Goal: Feedback & Contribution: Contribute content

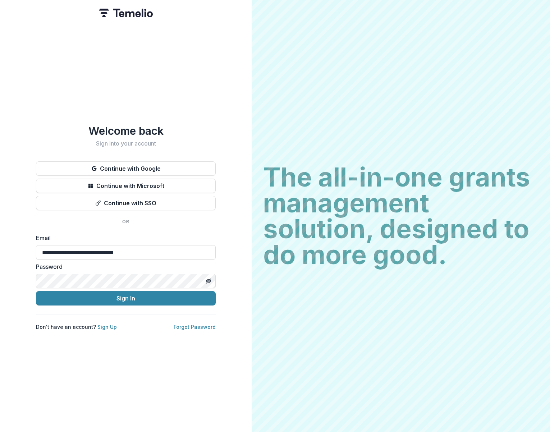
click at [99, 299] on button "Sign In" at bounding box center [126, 298] width 180 height 14
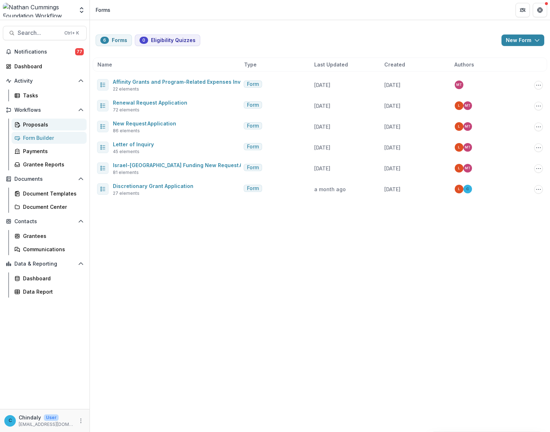
click at [32, 120] on link "Proposals" at bounding box center [48, 125] width 75 height 12
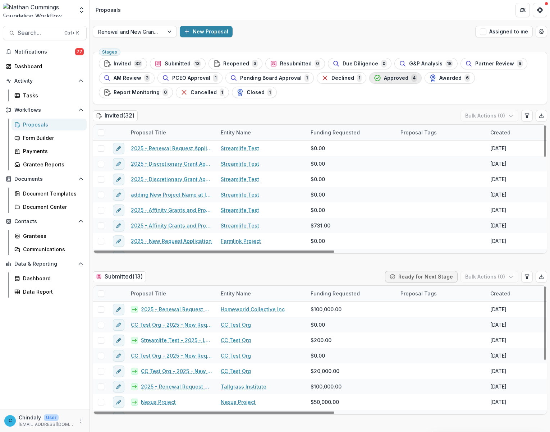
click at [376, 77] on span "Approved" at bounding box center [396, 78] width 24 height 6
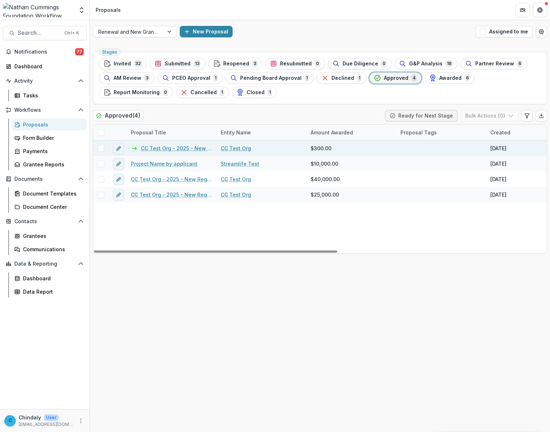
click at [162, 148] on link "CC Test Org - 2025 - New Request Application" at bounding box center [176, 148] width 71 height 8
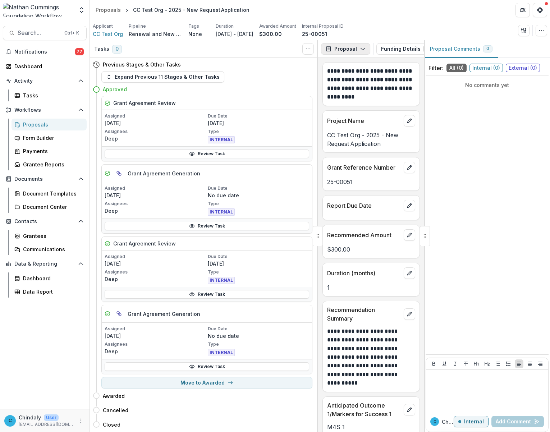
click at [353, 50] on button "Proposal" at bounding box center [345, 48] width 49 height 11
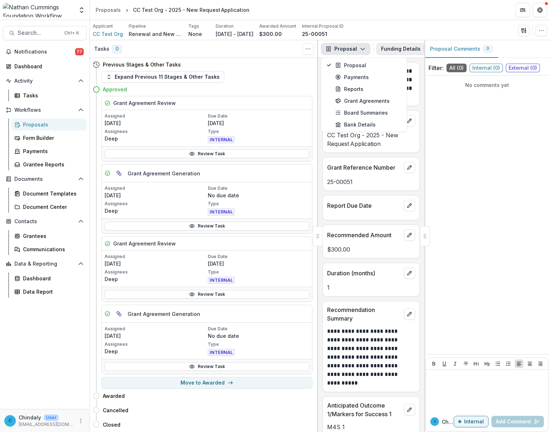
click at [376, 51] on button "Funding Details 4" at bounding box center [409, 48] width 67 height 11
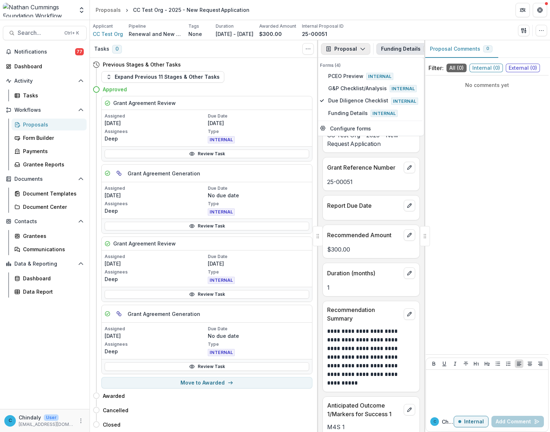
click at [351, 46] on button "Proposal" at bounding box center [345, 48] width 49 height 11
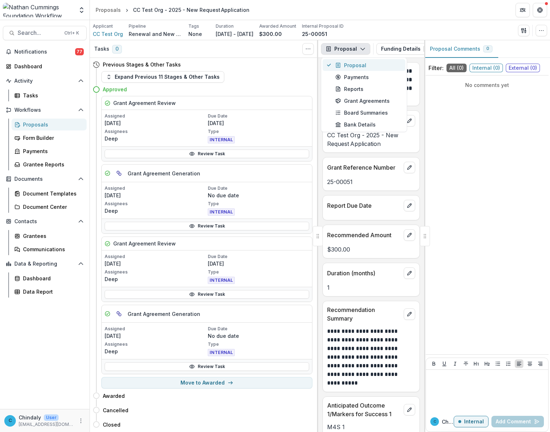
click at [351, 66] on div "Proposal" at bounding box center [368, 65] width 66 height 8
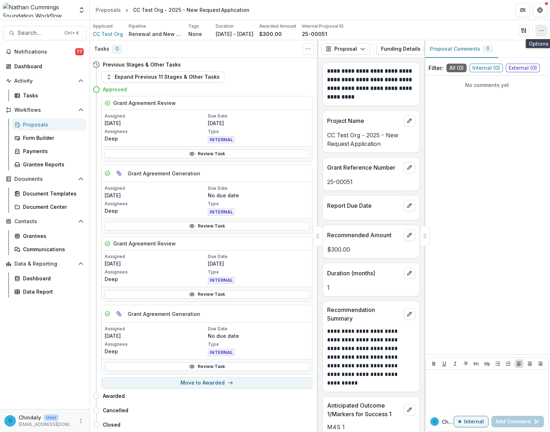
click at [376, 29] on icon "button" at bounding box center [541, 31] width 6 height 6
click at [376, 235] on div at bounding box center [425, 236] width 10 height 20
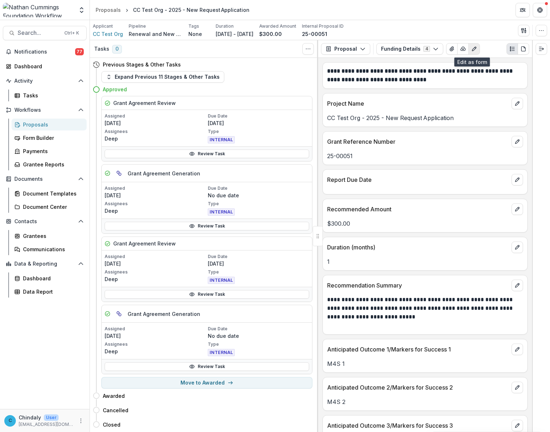
click at [376, 50] on icon "Edit as form" at bounding box center [474, 49] width 4 height 4
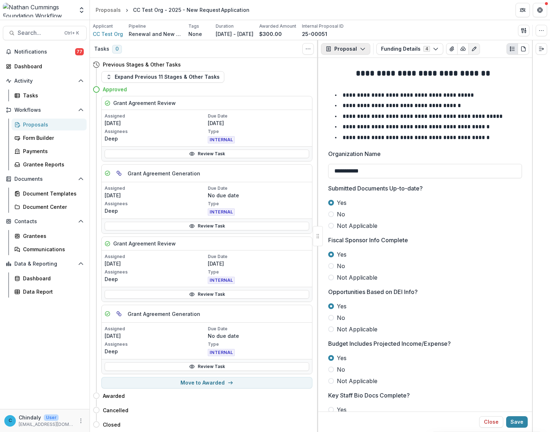
click at [338, 52] on button "Proposal" at bounding box center [345, 48] width 49 height 11
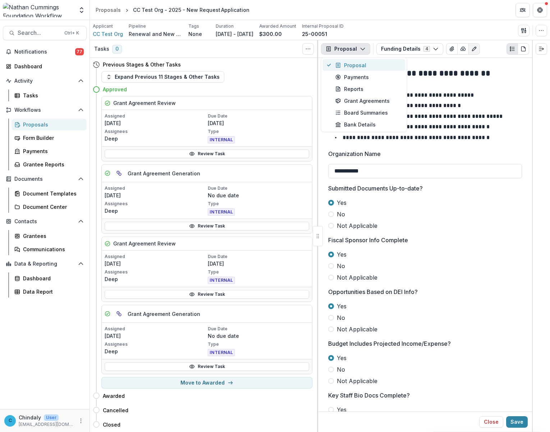
click at [344, 66] on div "Proposal" at bounding box center [368, 65] width 66 height 8
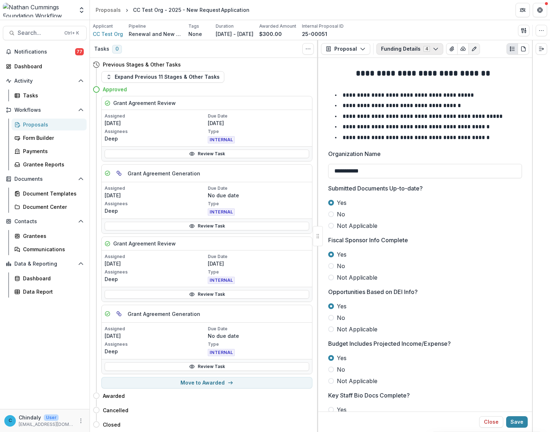
click at [376, 46] on icon "button" at bounding box center [436, 49] width 6 height 6
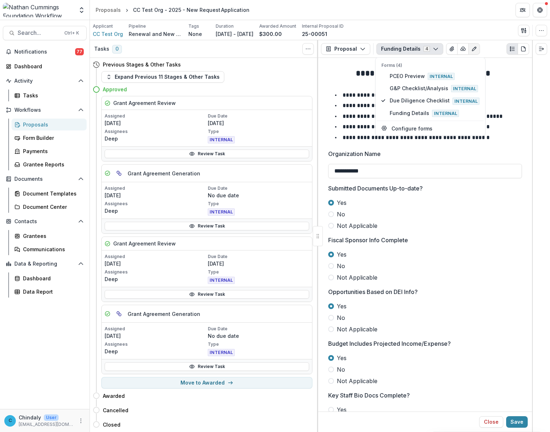
click at [376, 62] on p "Forms (4)" at bounding box center [430, 65] width 98 height 6
click at [358, 107] on p "**********" at bounding box center [401, 105] width 118 height 5
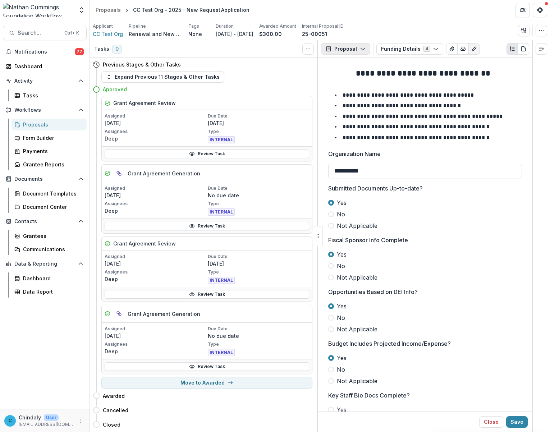
click at [352, 51] on button "Proposal" at bounding box center [345, 48] width 49 height 11
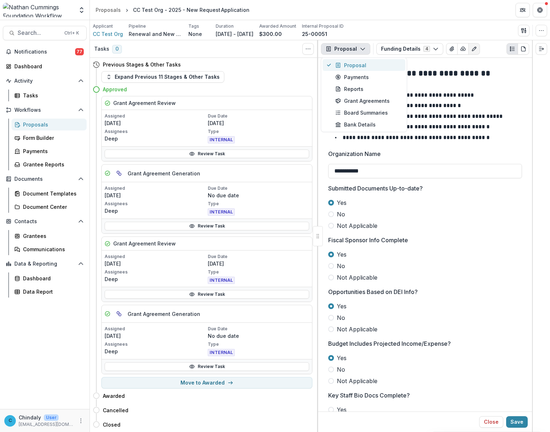
click at [342, 67] on div "Proposal" at bounding box center [368, 65] width 66 height 8
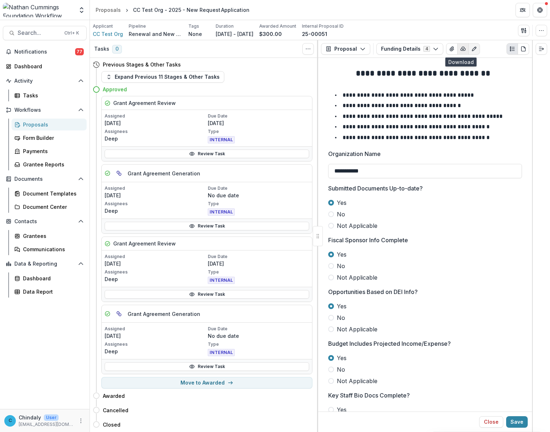
click at [376, 49] on button "button" at bounding box center [462, 48] width 11 height 11
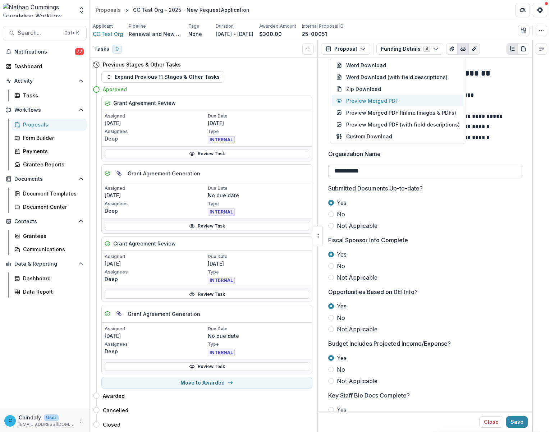
click at [370, 101] on button "Preview Merged PDF" at bounding box center [398, 101] width 132 height 12
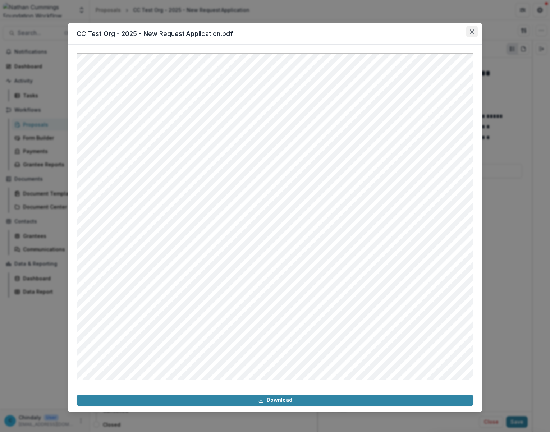
click at [376, 31] on icon "Close" at bounding box center [472, 31] width 4 height 4
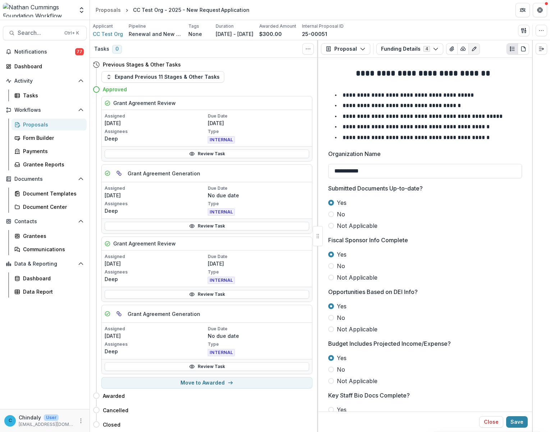
drag, startPoint x: 442, startPoint y: 10, endPoint x: 402, endPoint y: 35, distance: 47.6
click at [376, 10] on header "Proposals CC Test Org - 2025 - New Request Application" at bounding box center [320, 10] width 460 height 20
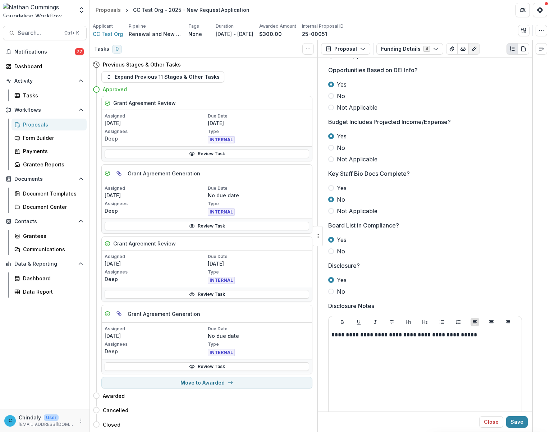
scroll to position [224, 0]
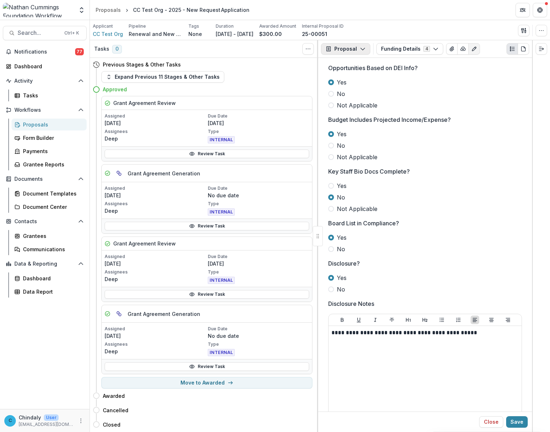
click at [364, 49] on icon "button" at bounding box center [363, 49] width 6 height 6
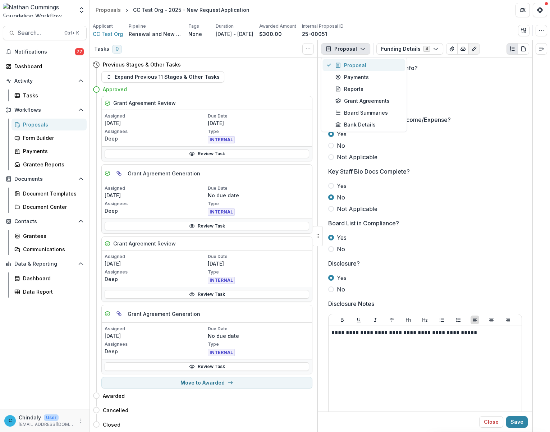
click at [363, 62] on div "Proposal" at bounding box center [368, 65] width 66 height 8
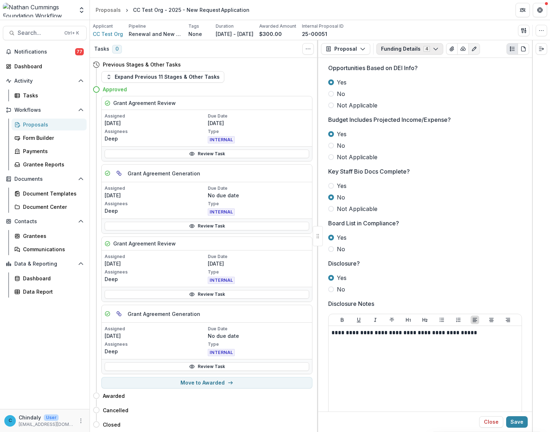
click at [376, 50] on button "Funding Details 4" at bounding box center [409, 48] width 67 height 11
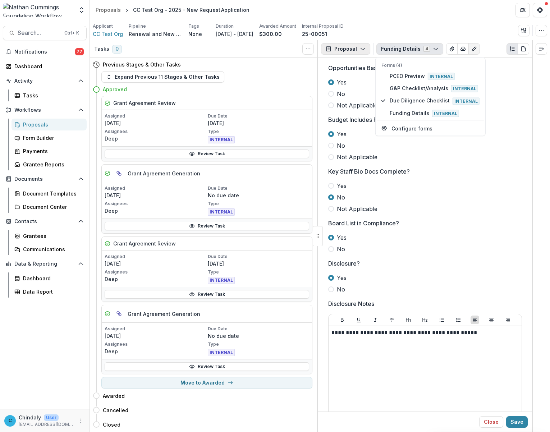
click at [351, 49] on button "Proposal" at bounding box center [345, 48] width 49 height 11
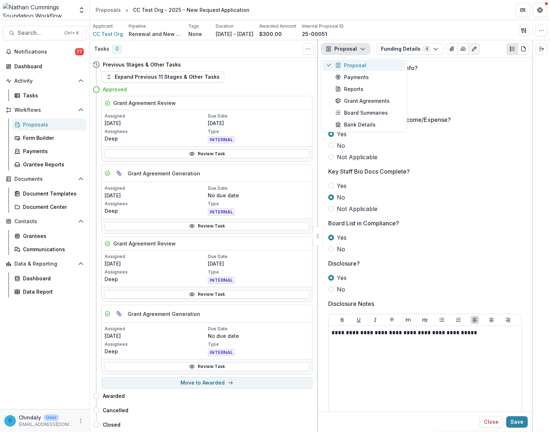
click at [352, 68] on div "Proposal" at bounding box center [368, 65] width 66 height 8
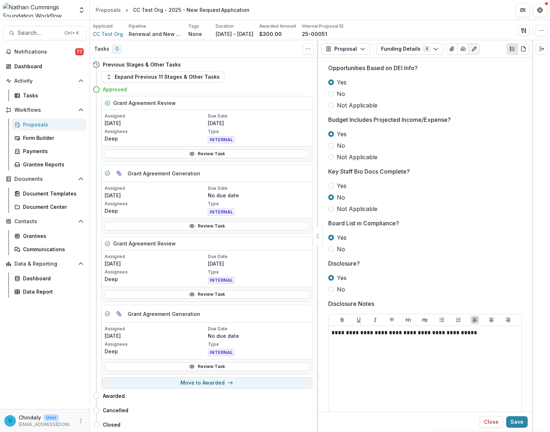
click at [376, 49] on icon "Edit as form" at bounding box center [474, 49] width 6 height 6
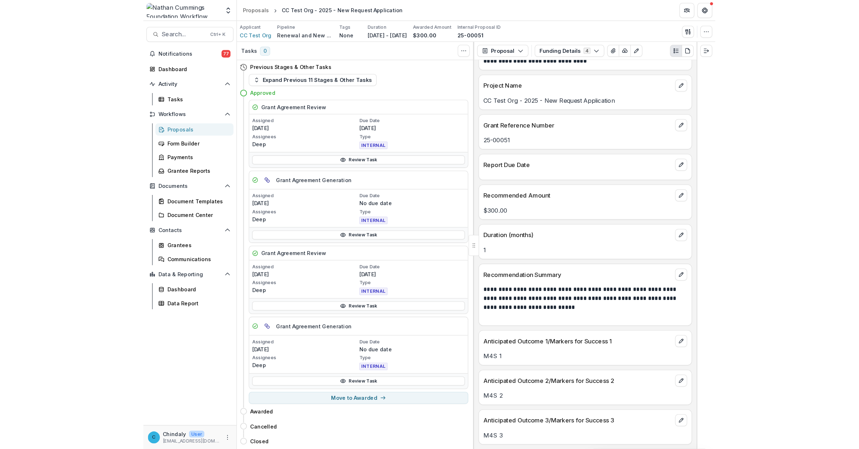
scroll to position [0, 0]
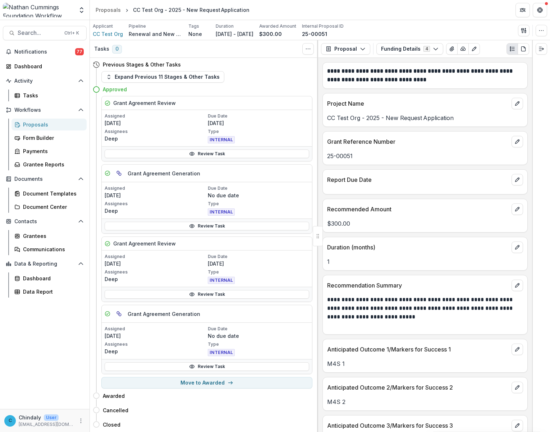
click at [376, 26] on div "Applicant CC Test Org Pipeline Renewal and New Grants Pipeline Tags None All ta…" at bounding box center [320, 30] width 454 height 15
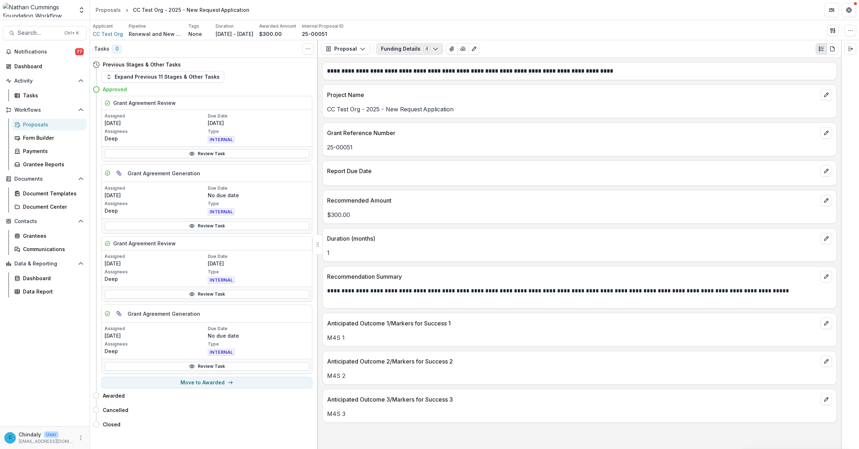
click at [376, 49] on button "Funding Details 4" at bounding box center [409, 48] width 67 height 11
click at [376, 87] on span "G&P Checklist/Analysis Internal" at bounding box center [435, 88] width 90 height 8
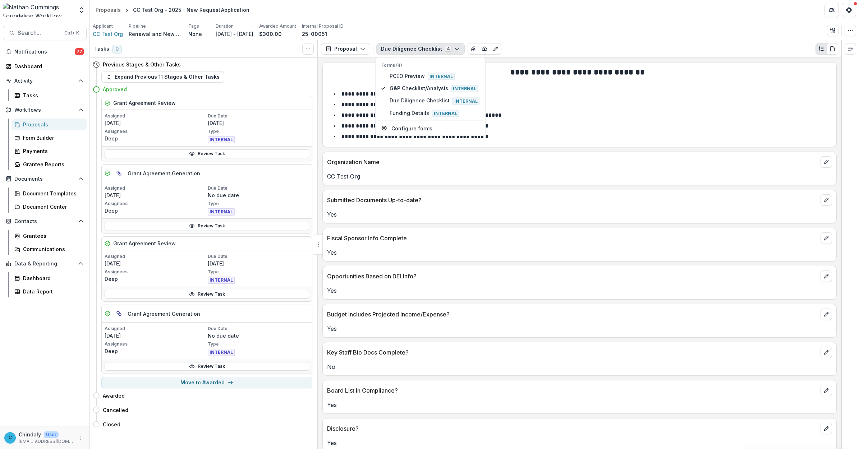
click at [376, 52] on button "Due Diligence Checklist 4" at bounding box center [420, 48] width 88 height 11
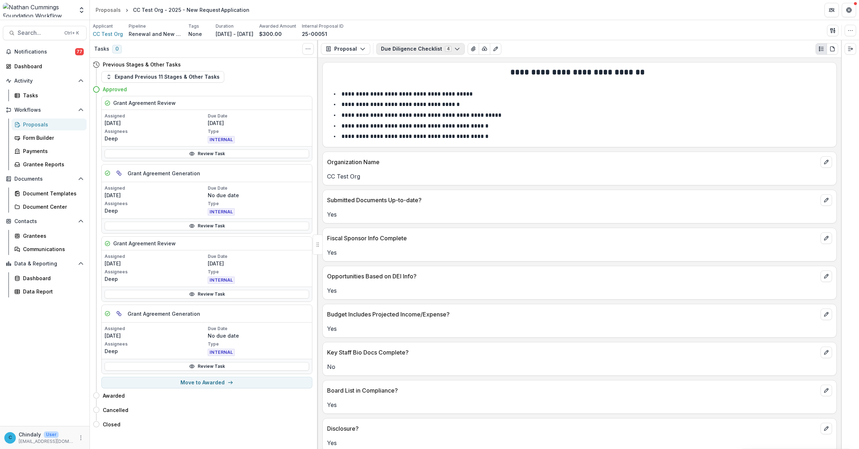
click at [376, 52] on button "Due Diligence Checklist 4" at bounding box center [420, 48] width 88 height 11
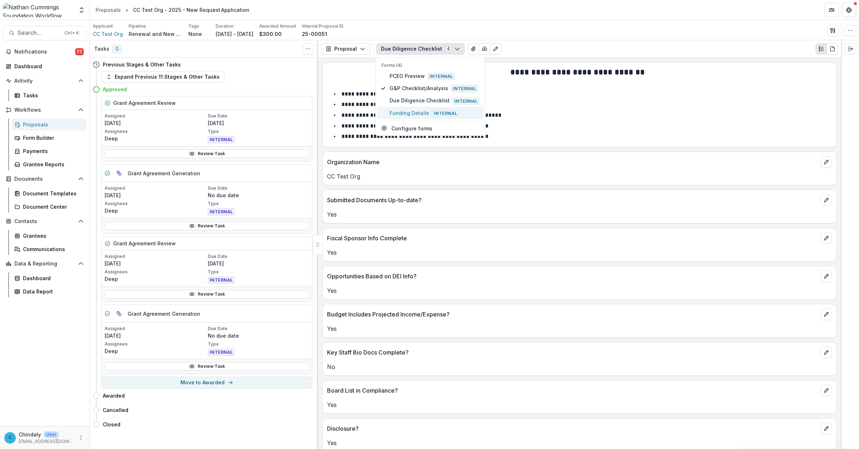
click at [376, 111] on span "Funding Details Internal" at bounding box center [435, 113] width 90 height 8
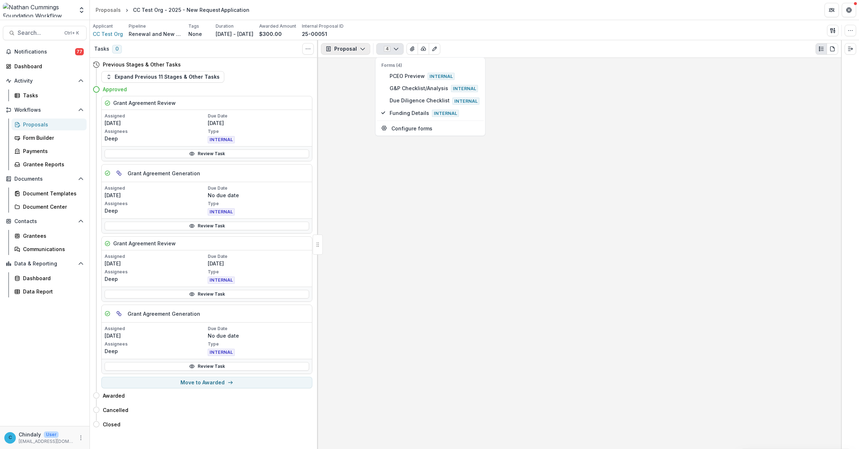
click at [344, 51] on button "Proposal" at bounding box center [345, 48] width 49 height 11
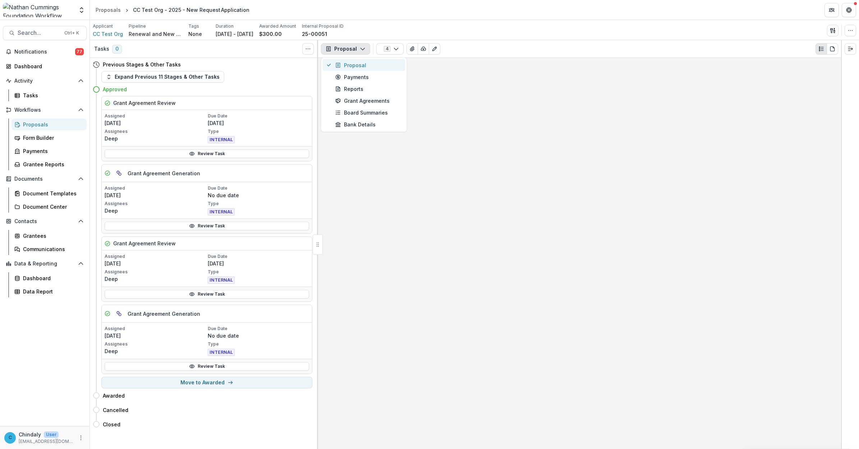
click at [345, 66] on div "Proposal" at bounding box center [368, 65] width 66 height 8
click at [357, 46] on button "Proposal" at bounding box center [345, 48] width 49 height 11
click at [376, 50] on icon "Edit as form" at bounding box center [435, 49] width 6 height 6
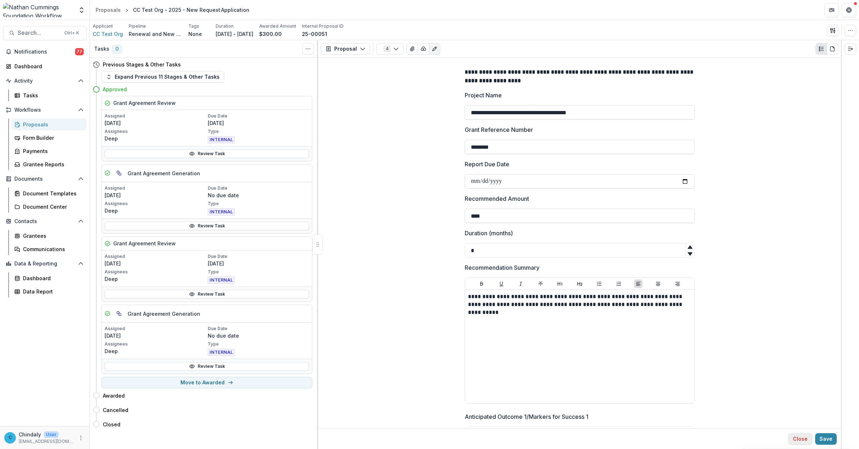
click at [376, 432] on button "Close" at bounding box center [800, 438] width 24 height 11
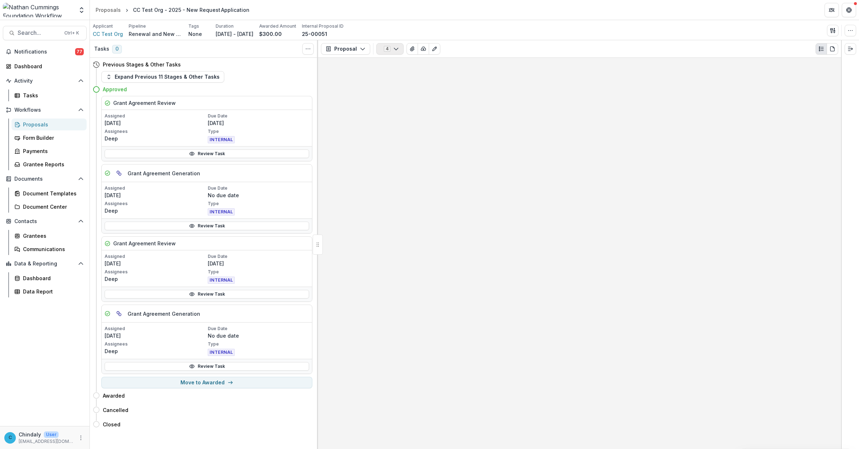
click at [376, 50] on button "4" at bounding box center [389, 48] width 27 height 11
click at [376, 83] on div at bounding box center [579, 253] width 523 height 391
click at [119, 386] on button "Move to Awarded" at bounding box center [206, 382] width 211 height 11
select select "*******"
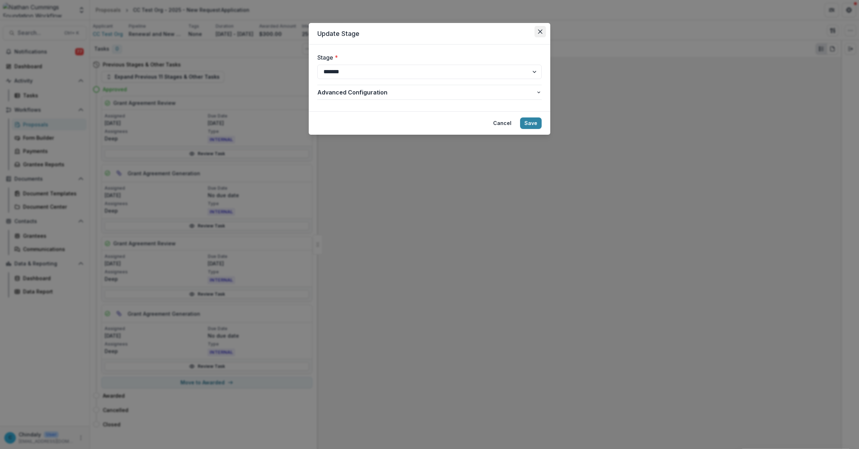
click at [376, 28] on button "Close" at bounding box center [539, 31] width 11 height 11
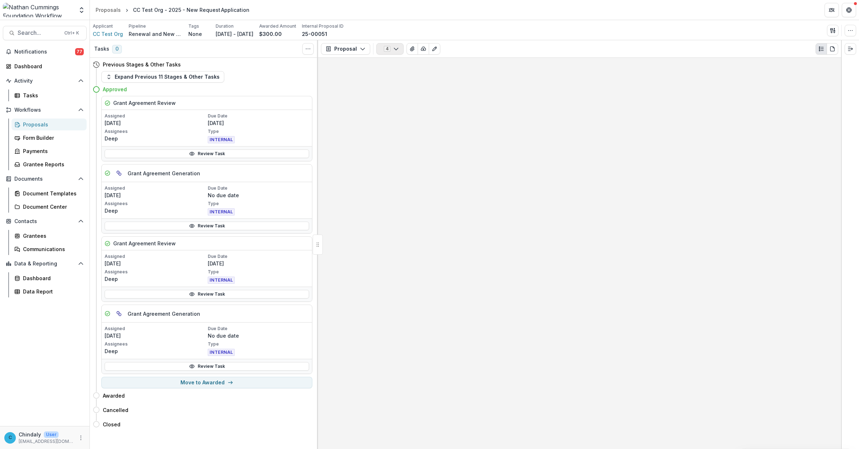
click at [376, 46] on icon "button" at bounding box center [396, 49] width 6 height 6
click at [376, 79] on button "PCEO Preview Internal" at bounding box center [430, 76] width 107 height 12
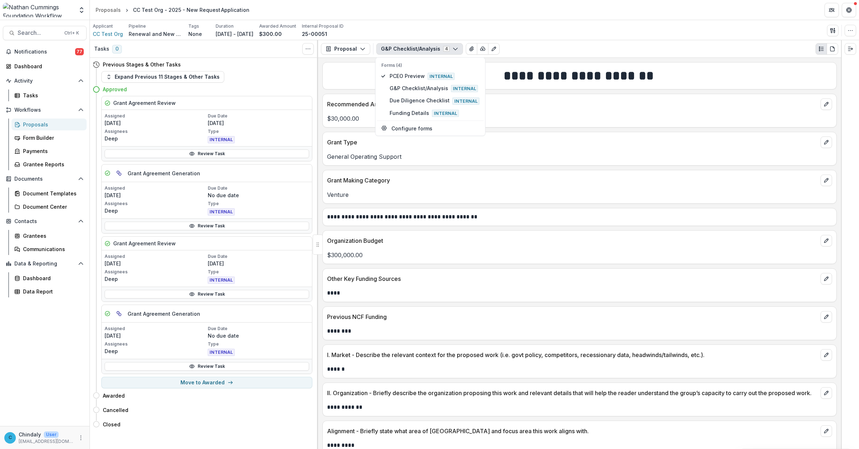
click at [28, 3] on img at bounding box center [38, 10] width 71 height 14
click at [47, 8] on img at bounding box center [38, 10] width 71 height 14
click at [78, 11] on icon "Open entity switcher" at bounding box center [81, 9] width 7 height 7
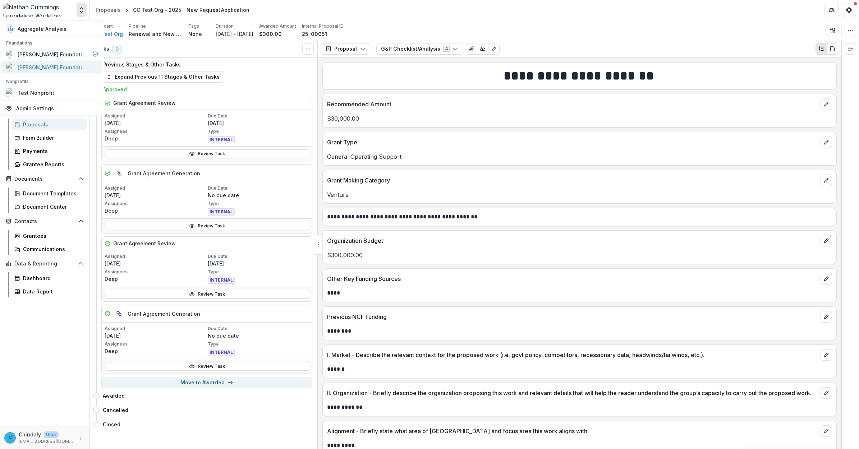
click at [56, 66] on div "[PERSON_NAME] Foundation Data Sandbox" at bounding box center [54, 67] width 72 height 8
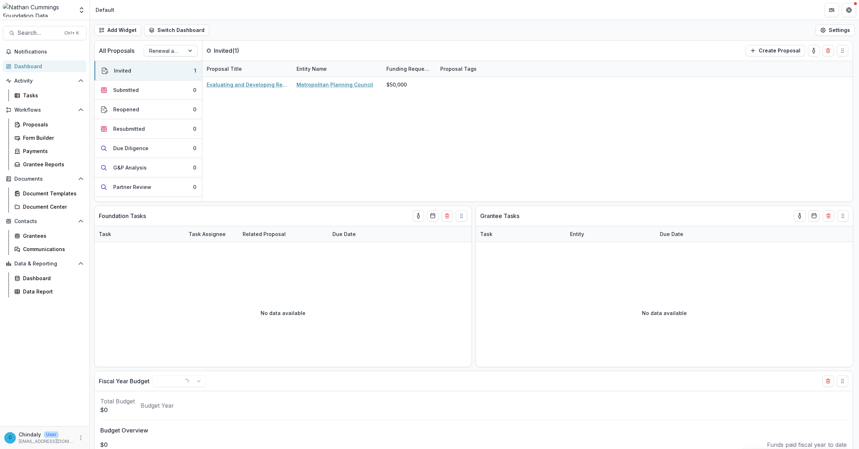
click at [36, 15] on img at bounding box center [38, 10] width 71 height 14
click at [33, 5] on img at bounding box center [38, 10] width 71 height 14
click at [81, 9] on icon "Open entity switcher" at bounding box center [81, 9] width 7 height 7
click at [50, 55] on div "[PERSON_NAME] Foundation Workflow Sandbox" at bounding box center [54, 54] width 72 height 8
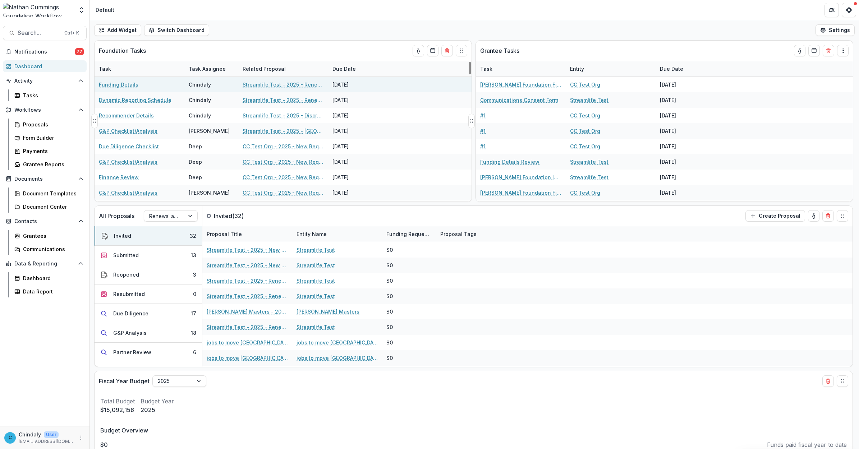
click at [271, 82] on link "Streamlife Test - 2025 - Renewal/Exit Grant Call Questions" at bounding box center [283, 85] width 81 height 8
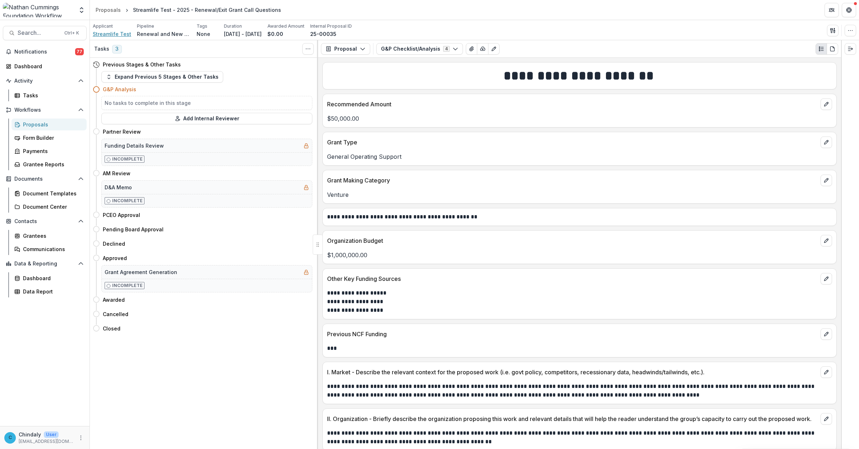
click at [107, 37] on span "Streamlife Test" at bounding box center [112, 34] width 38 height 8
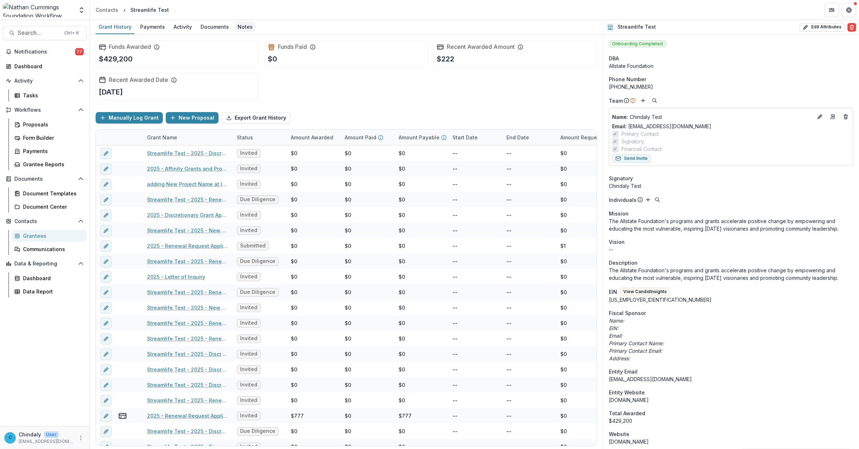
click at [236, 26] on div "Notes" at bounding box center [245, 27] width 21 height 10
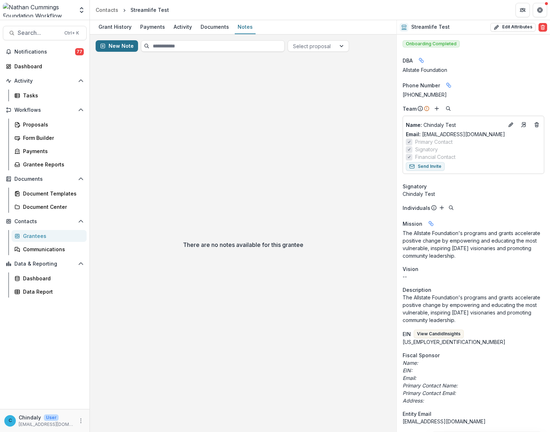
click at [110, 47] on button "New Note" at bounding box center [117, 45] width 42 height 11
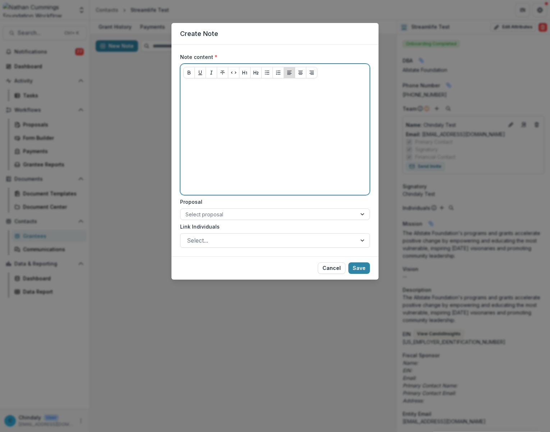
click at [227, 114] on div at bounding box center [274, 138] width 183 height 108
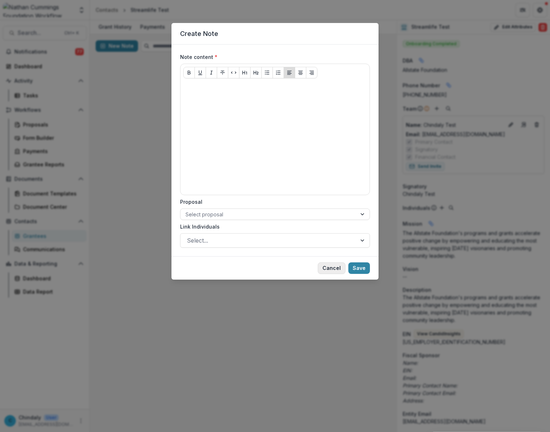
click at [326, 266] on button "Cancel" at bounding box center [332, 267] width 28 height 11
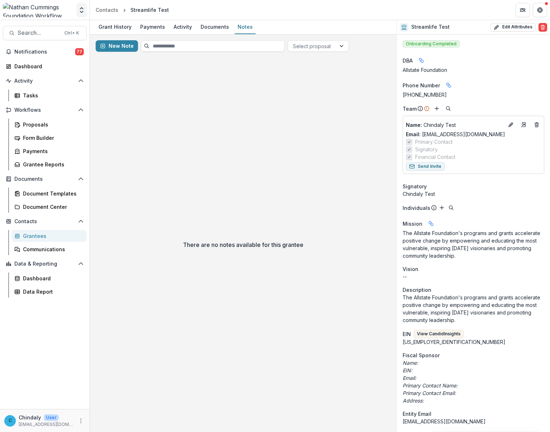
click at [85, 11] on button "Open entity switcher" at bounding box center [82, 10] width 10 height 14
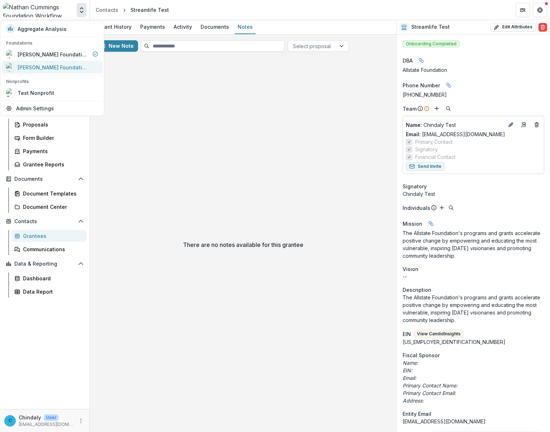
click at [47, 68] on div "[PERSON_NAME] Foundation Data Sandbox" at bounding box center [54, 67] width 72 height 8
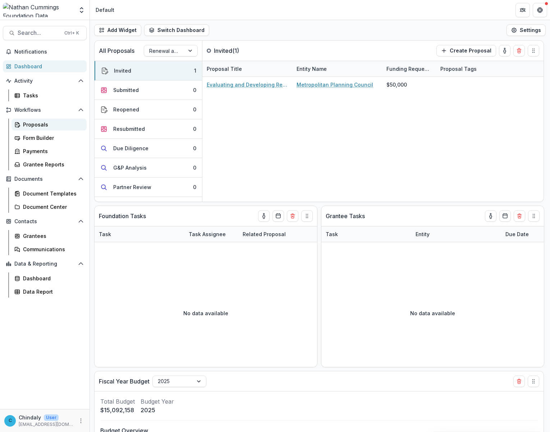
click at [40, 121] on div "Proposals" at bounding box center [52, 125] width 58 height 8
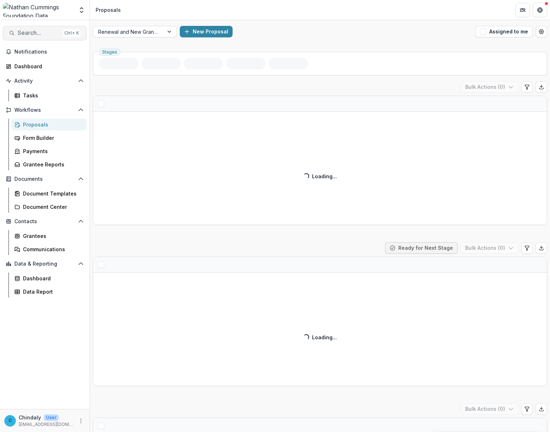
click at [38, 34] on span "Search..." at bounding box center [39, 32] width 42 height 7
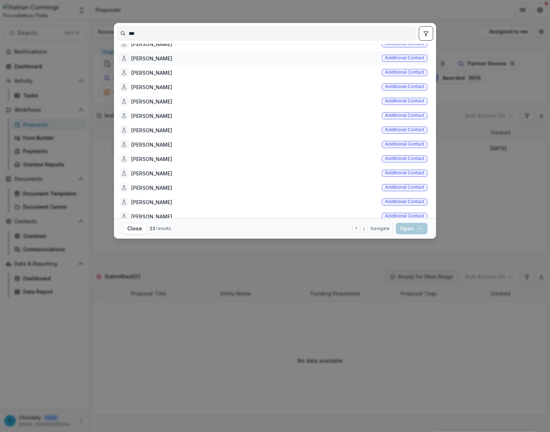
scroll to position [162, 0]
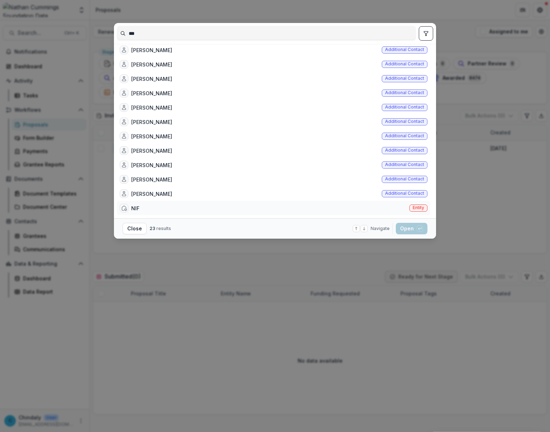
type input "***"
click at [376, 209] on span "Entity" at bounding box center [417, 207] width 11 height 5
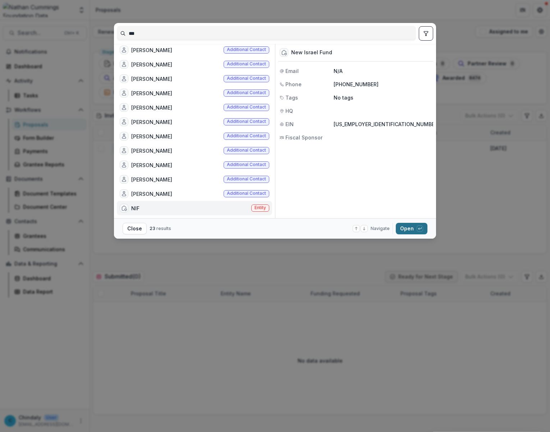
click at [376, 229] on button "Open with enter key" at bounding box center [412, 228] width 32 height 11
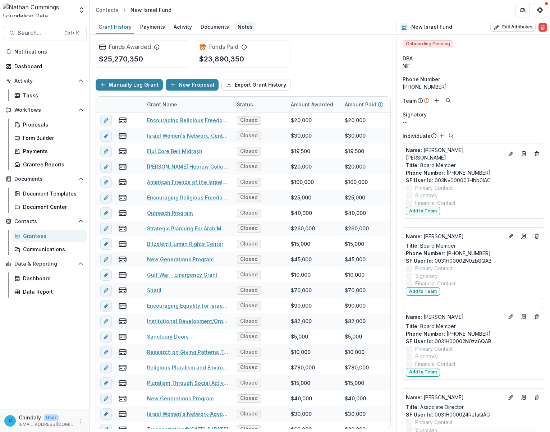
click at [239, 27] on div "Notes" at bounding box center [245, 27] width 21 height 10
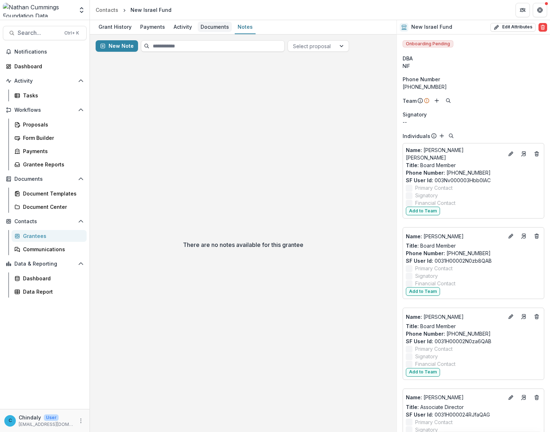
click at [219, 26] on div "Documents" at bounding box center [215, 27] width 34 height 10
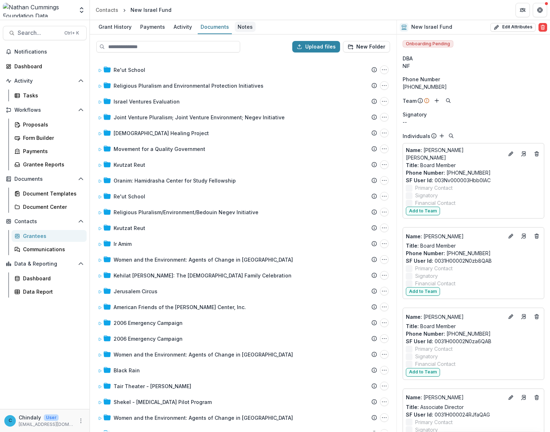
click at [246, 26] on div "Notes" at bounding box center [245, 27] width 21 height 10
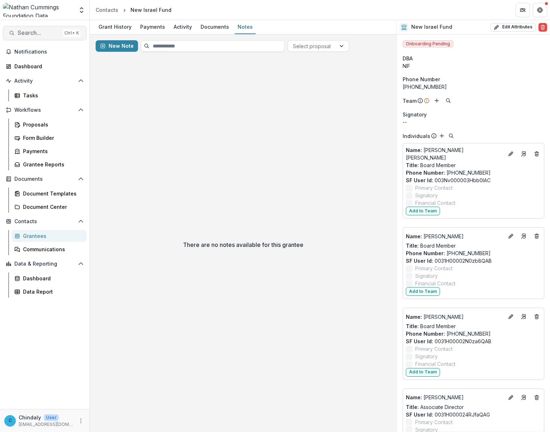
click at [37, 30] on span "Search..." at bounding box center [39, 32] width 42 height 7
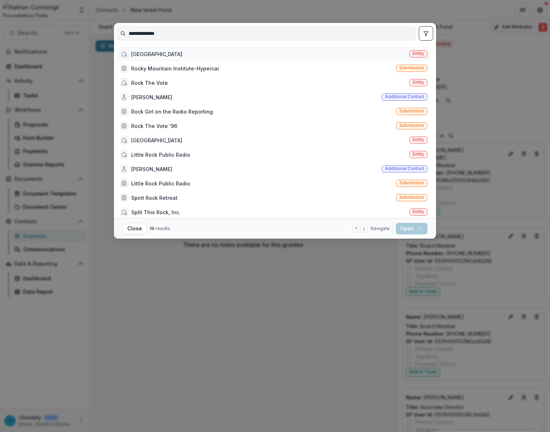
type input "**********"
click at [376, 50] on div "Entity" at bounding box center [418, 54] width 18 height 8
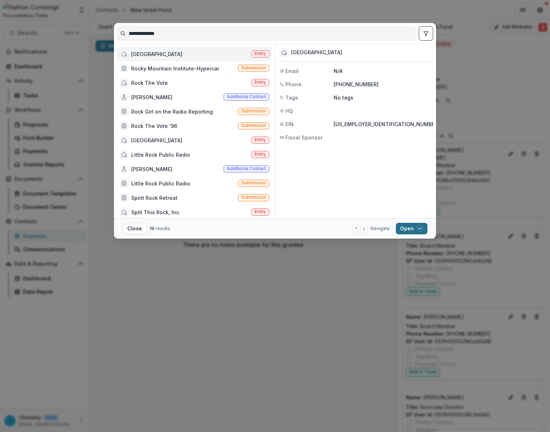
click at [376, 229] on button "Open with enter key" at bounding box center [412, 228] width 32 height 11
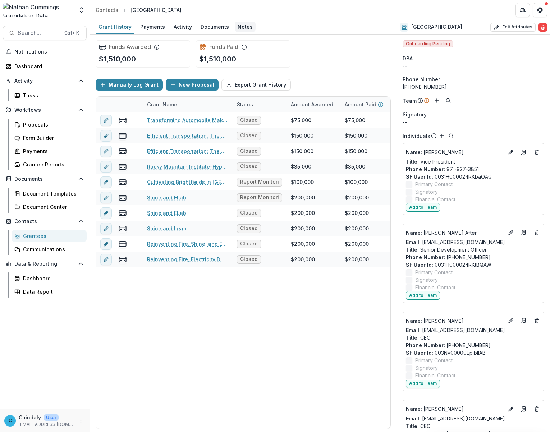
click at [241, 26] on div "Notes" at bounding box center [245, 27] width 21 height 10
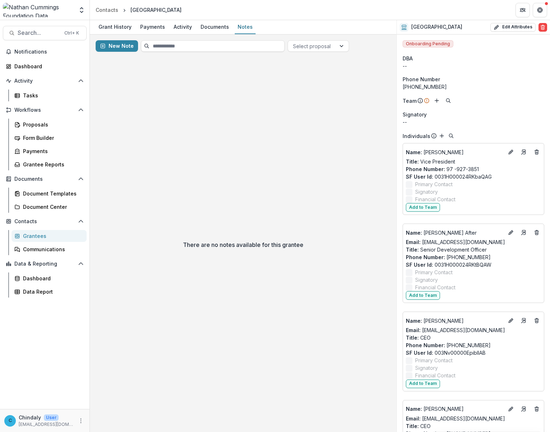
click at [331, 102] on div "There are no notes available for this grantee" at bounding box center [243, 244] width 306 height 374
click at [180, 25] on div "Activity" at bounding box center [183, 27] width 24 height 10
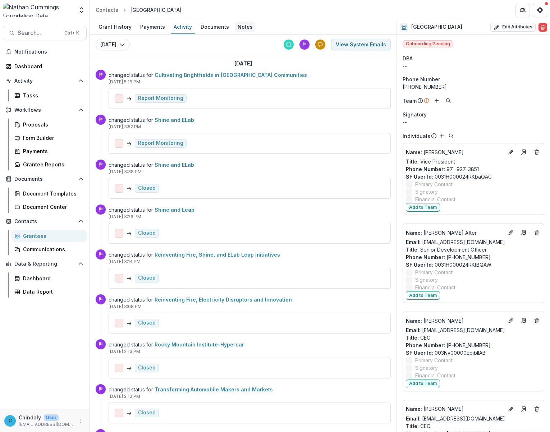
click at [241, 27] on div "Notes" at bounding box center [245, 27] width 21 height 10
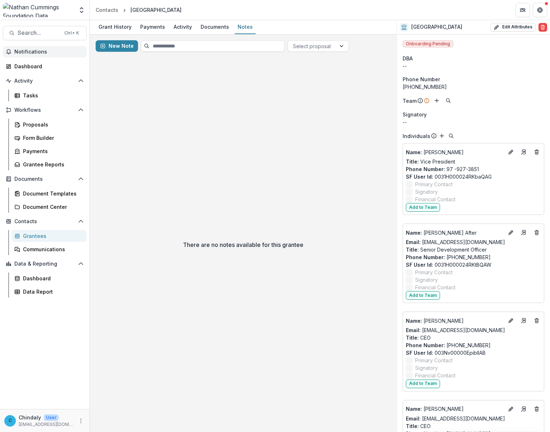
click at [83, 50] on span "Notifications" at bounding box center [48, 52] width 69 height 6
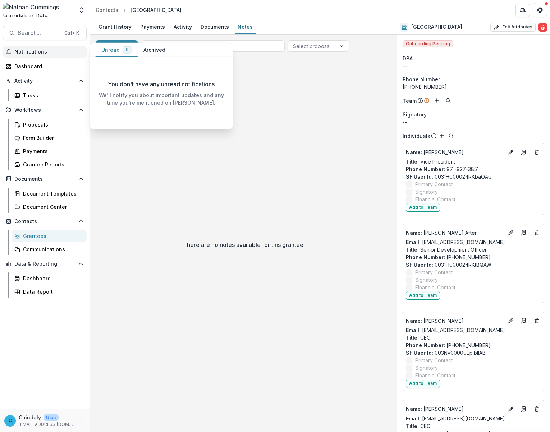
click at [105, 49] on button "Unread 0" at bounding box center [117, 50] width 42 height 14
drag, startPoint x: 336, startPoint y: 193, endPoint x: 209, endPoint y: 108, distance: 152.7
click at [328, 184] on div "There are no notes available for this grantee" at bounding box center [243, 244] width 306 height 374
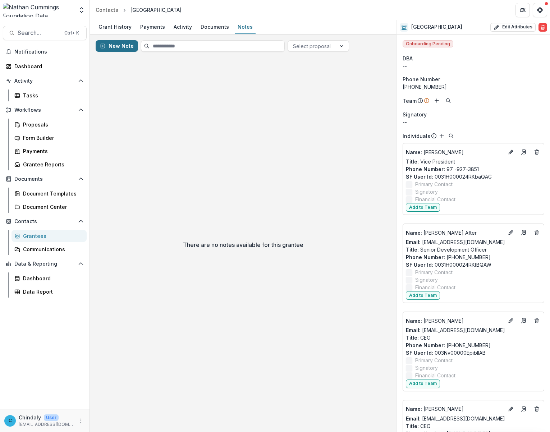
click at [122, 45] on button "New Note" at bounding box center [117, 45] width 42 height 11
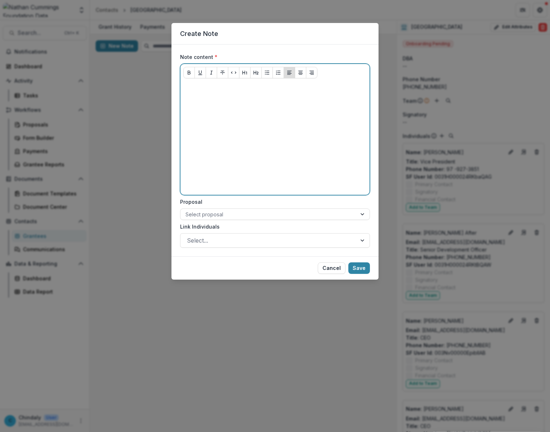
click at [228, 118] on div at bounding box center [274, 138] width 183 height 108
drag, startPoint x: 225, startPoint y: 118, endPoint x: 164, endPoint y: 106, distance: 61.8
click at [164, 106] on div "Create Note Note content * *** Proposal Select proposal Link Individuals Select…" at bounding box center [275, 216] width 550 height 432
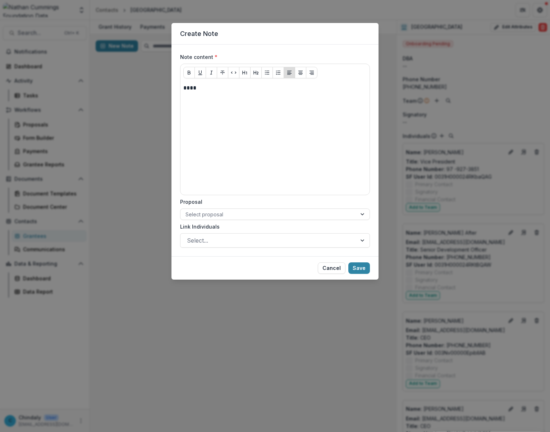
click at [211, 224] on label "Link Individuals" at bounding box center [272, 227] width 185 height 8
click at [189, 236] on input "Link Individuals" at bounding box center [188, 240] width 2 height 9
click at [208, 213] on div at bounding box center [268, 214] width 166 height 9
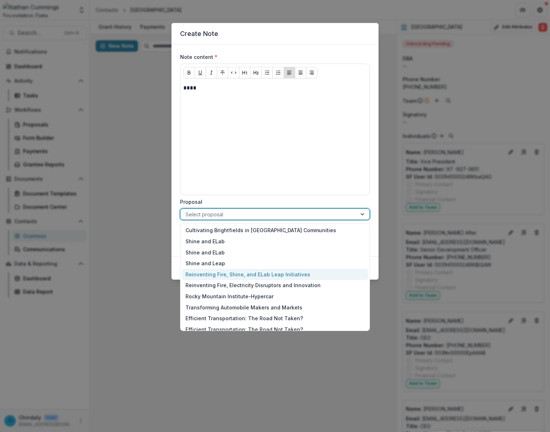
click at [243, 270] on div "Reinventing Fire, Shine, and ELab Leap Initiatives" at bounding box center [275, 274] width 186 height 11
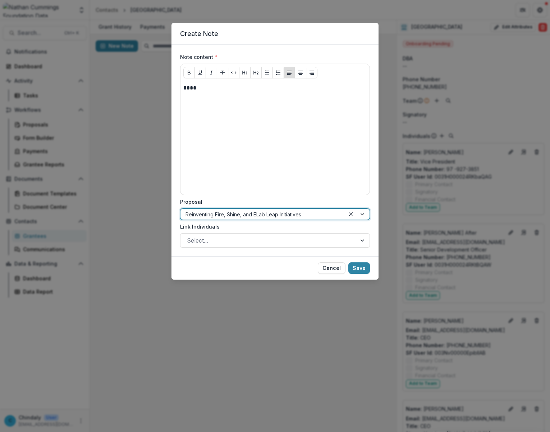
click at [246, 222] on div "Note content * **** Proposal option Reinventing Fire, Shine, and ELab Leap Init…" at bounding box center [275, 150] width 190 height 194
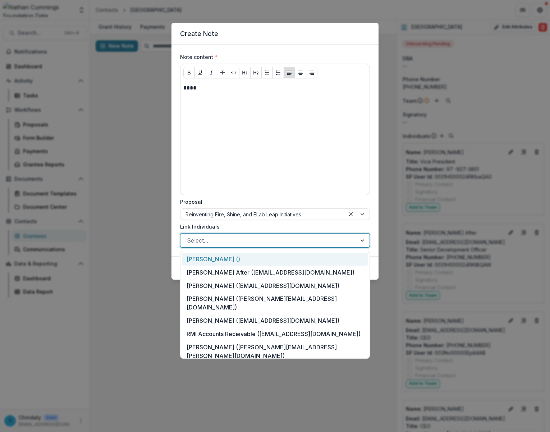
click at [246, 234] on div "Select..." at bounding box center [275, 240] width 190 height 14
click at [259, 203] on label "Proposal" at bounding box center [272, 202] width 185 height 8
click at [187, 211] on input "Proposal" at bounding box center [185, 215] width 1 height 8
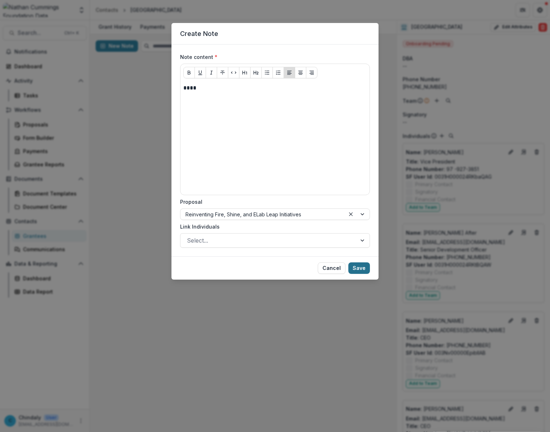
click at [365, 267] on button "Save" at bounding box center [359, 267] width 22 height 11
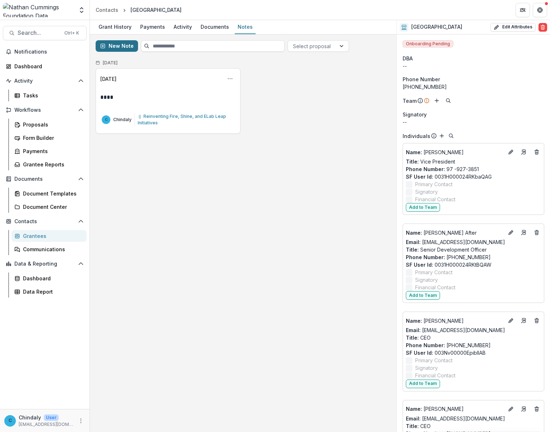
click at [128, 43] on button "New Note" at bounding box center [117, 45] width 42 height 11
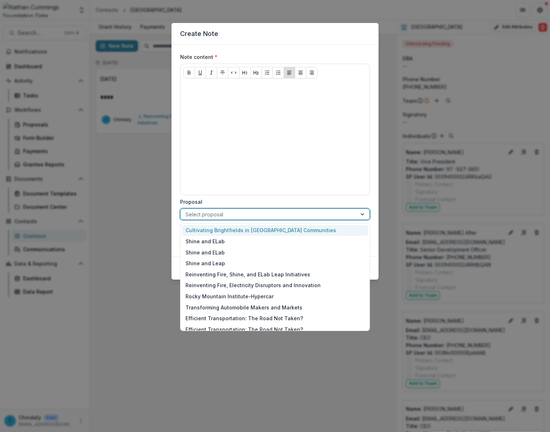
click at [200, 211] on div at bounding box center [268, 214] width 166 height 9
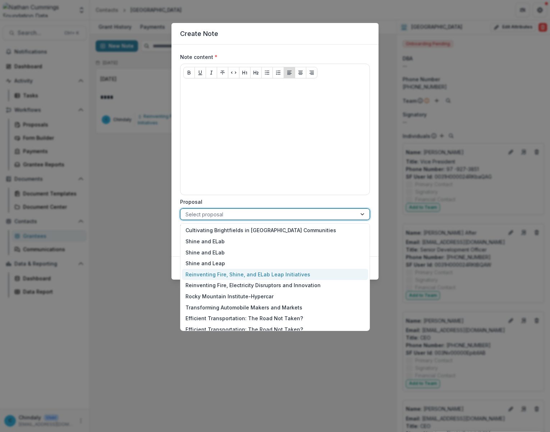
click at [232, 274] on div "Reinventing Fire, Shine, and ELab Leap Initiatives" at bounding box center [275, 274] width 186 height 11
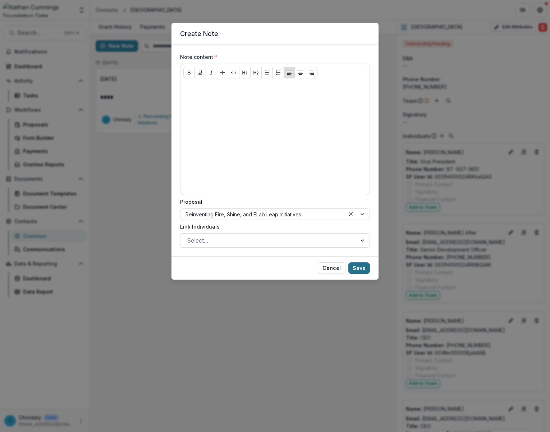
click at [358, 271] on button "Save" at bounding box center [359, 267] width 22 height 11
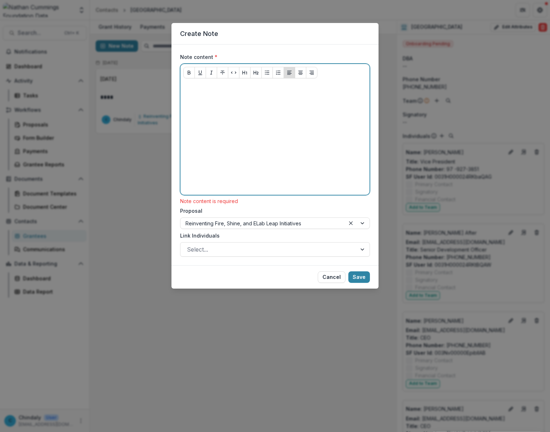
click at [236, 132] on div at bounding box center [274, 138] width 183 height 108
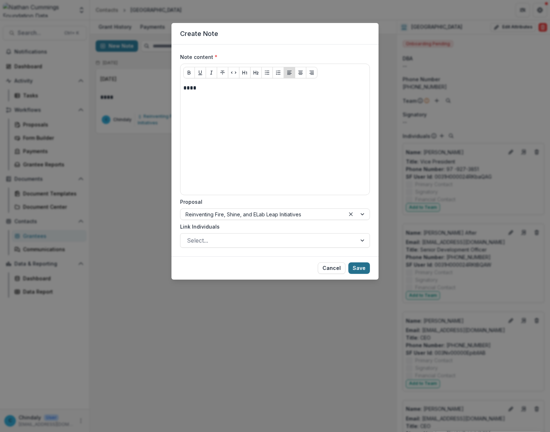
click at [353, 267] on button "Save" at bounding box center [359, 267] width 22 height 11
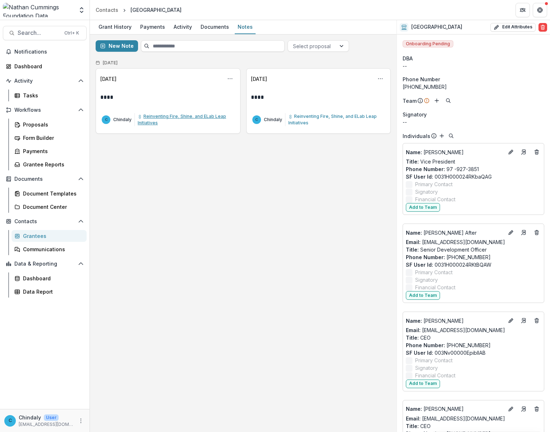
click at [148, 121] on span "Reinventing Fire, Shine, and ELab Leap Initiatives" at bounding box center [182, 120] width 88 height 12
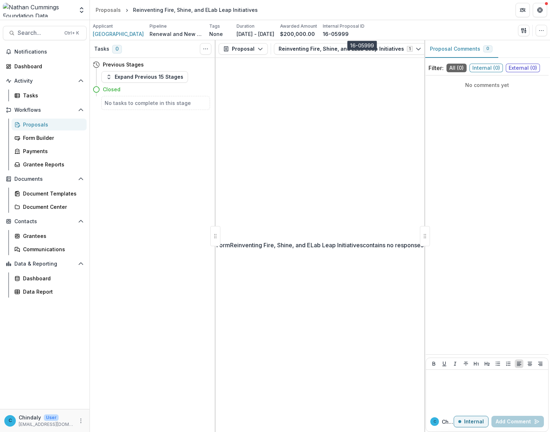
click at [349, 31] on p "16-05999" at bounding box center [336, 34] width 26 height 8
click at [349, 32] on p "16-05999" at bounding box center [336, 34] width 26 height 8
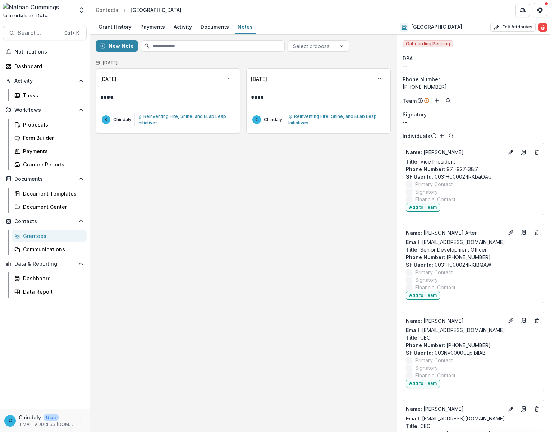
click at [144, 92] on div "[DATE] Pin Edit Delete **** C Chindaly Reinventing Fire, Shine, and ELab Leap I…" at bounding box center [168, 100] width 145 height 65
click at [129, 98] on p "****" at bounding box center [167, 97] width 135 height 9
click at [230, 77] on icon "Options" at bounding box center [230, 79] width 6 height 6
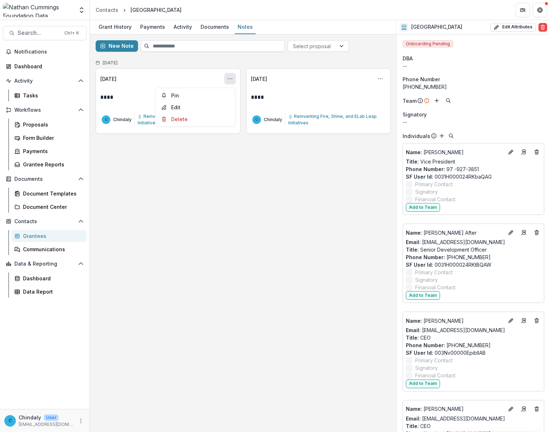
click at [190, 77] on div "[DATE] Pin Edit Delete" at bounding box center [167, 78] width 135 height 11
drag, startPoint x: 190, startPoint y: 77, endPoint x: 105, endPoint y: 97, distance: 86.9
click at [105, 97] on p "****" at bounding box center [167, 97] width 135 height 9
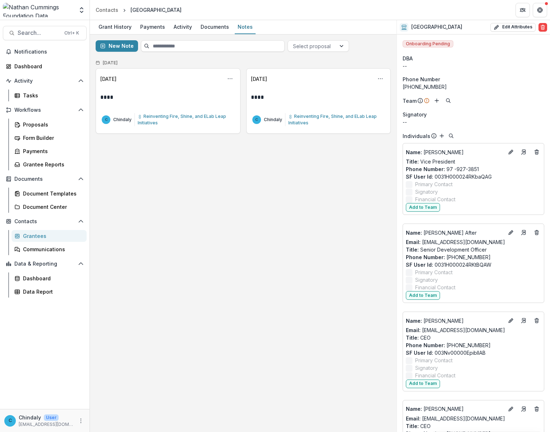
drag, startPoint x: 105, startPoint y: 97, endPoint x: 149, endPoint y: 160, distance: 76.9
click at [149, 160] on div "New Note Select proposal [DATE] [DATE] Pin Edit Delete **** C Chindaly Reinvent…" at bounding box center [243, 232] width 306 height 397
click at [110, 43] on button "New Note" at bounding box center [117, 45] width 42 height 11
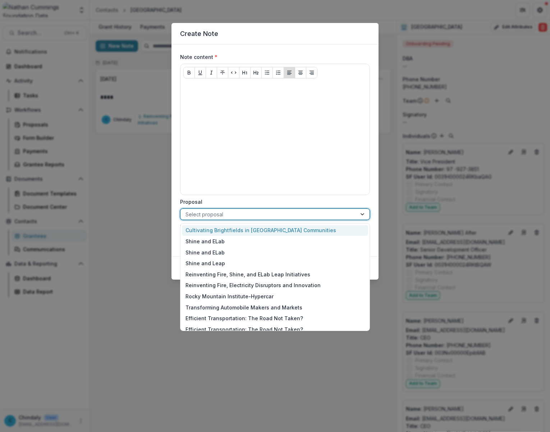
click at [194, 213] on div at bounding box center [268, 214] width 166 height 9
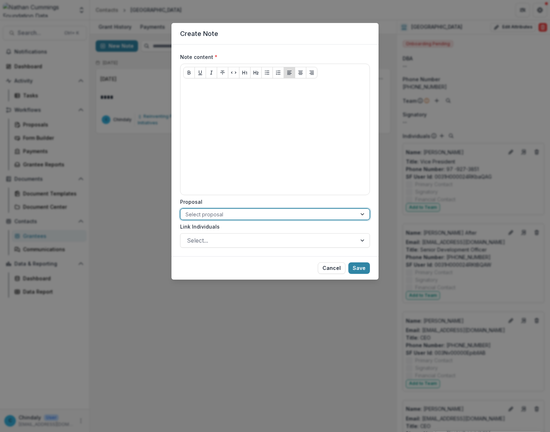
click at [194, 213] on div at bounding box center [268, 214] width 166 height 9
